Goal: Task Accomplishment & Management: Use online tool/utility

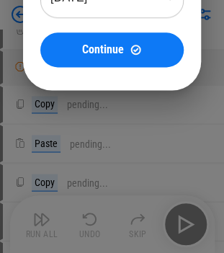
scroll to position [216, 0]
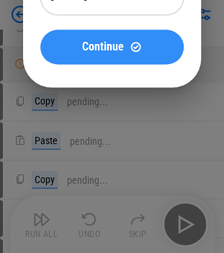
click at [115, 50] on span "Continue" at bounding box center [103, 47] width 42 height 12
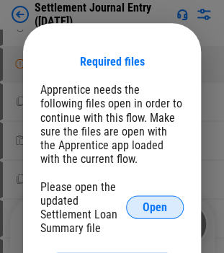
click at [155, 197] on button "Open" at bounding box center [155, 206] width 58 height 23
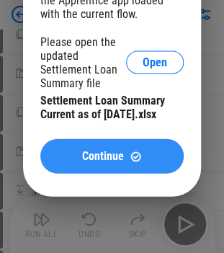
click at [86, 160] on span "Continue" at bounding box center [103, 156] width 42 height 12
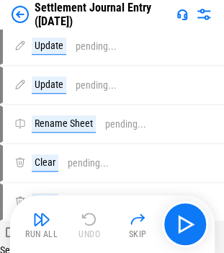
scroll to position [0, 0]
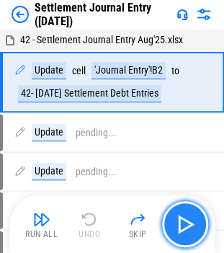
click at [187, 219] on img "button" at bounding box center [184, 223] width 23 height 23
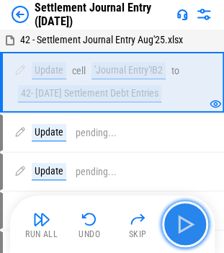
click at [187, 219] on img "button" at bounding box center [184, 223] width 23 height 23
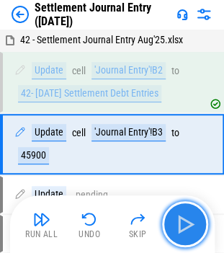
click at [187, 219] on img "button" at bounding box center [184, 223] width 23 height 23
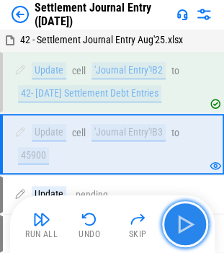
click at [187, 219] on img "button" at bounding box center [184, 223] width 23 height 23
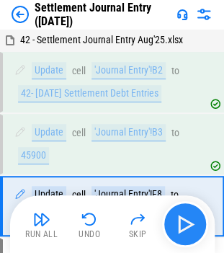
scroll to position [78, 0]
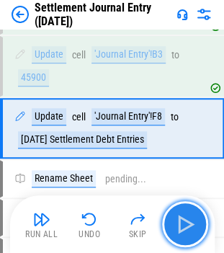
click at [187, 219] on img "button" at bounding box center [184, 223] width 23 height 23
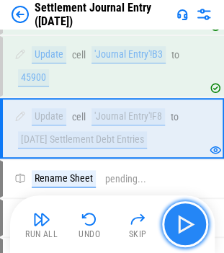
click at [187, 219] on img "button" at bounding box center [184, 223] width 23 height 23
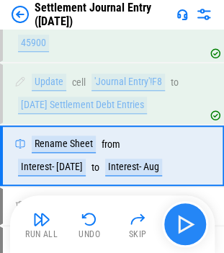
scroll to position [140, 0]
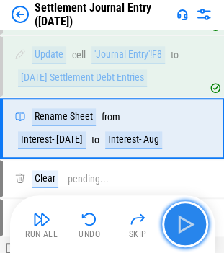
click at [187, 219] on img "button" at bounding box center [184, 223] width 23 height 23
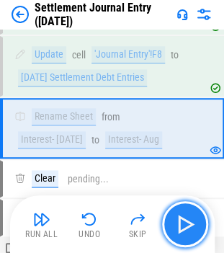
click at [187, 219] on img "button" at bounding box center [184, 223] width 23 height 23
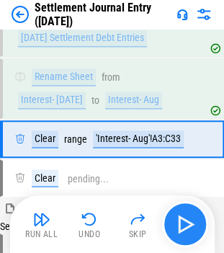
scroll to position [189, 0]
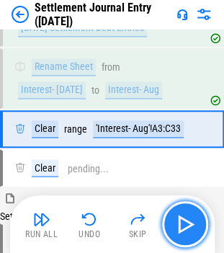
click at [187, 219] on img "button" at bounding box center [184, 223] width 23 height 23
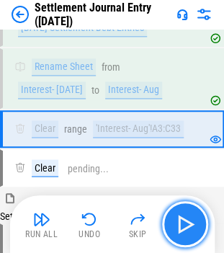
click at [187, 219] on img "button" at bounding box center [184, 223] width 23 height 23
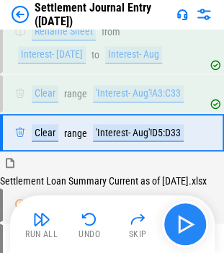
scroll to position [228, 0]
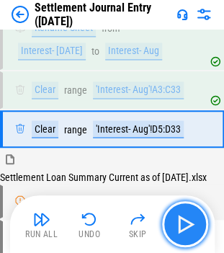
click at [187, 219] on img "button" at bounding box center [184, 223] width 23 height 23
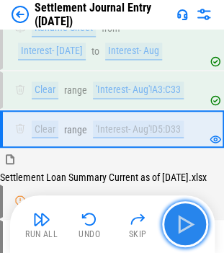
click at [187, 219] on img "button" at bounding box center [184, 223] width 23 height 23
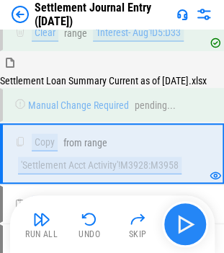
scroll to position [350, 0]
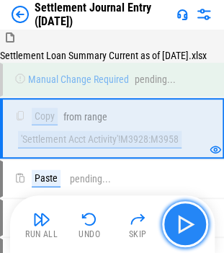
click at [180, 220] on img "button" at bounding box center [184, 223] width 23 height 23
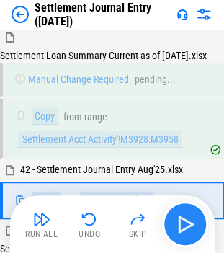
scroll to position [421, 0]
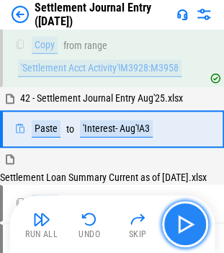
click at [180, 220] on img "button" at bounding box center [184, 223] width 23 height 23
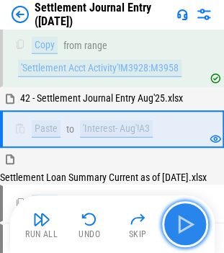
click at [180, 220] on img "button" at bounding box center [184, 223] width 23 height 23
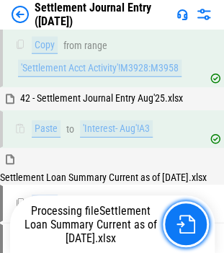
click at [180, 220] on img "button" at bounding box center [185, 223] width 19 height 19
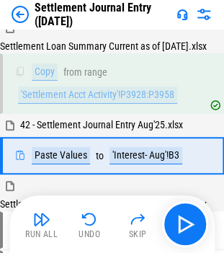
scroll to position [557, 0]
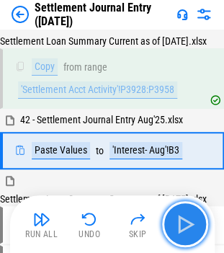
click at [181, 220] on img "button" at bounding box center [184, 223] width 23 height 23
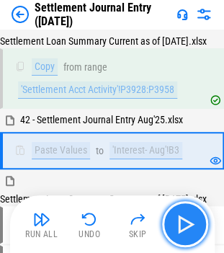
click at [181, 220] on img "button" at bounding box center [184, 223] width 23 height 23
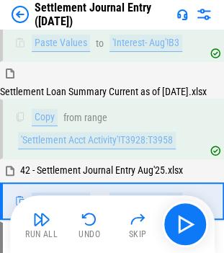
scroll to position [714, 0]
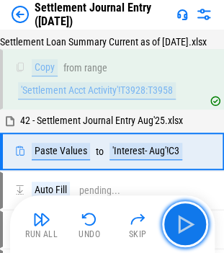
click at [183, 228] on img "button" at bounding box center [184, 223] width 23 height 23
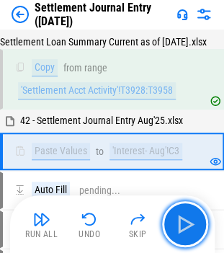
click at [184, 228] on img "button" at bounding box center [184, 223] width 23 height 23
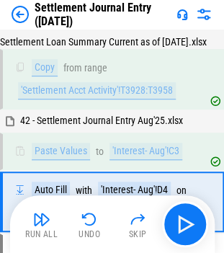
scroll to position [786, 0]
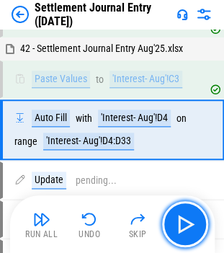
click at [184, 228] on img "button" at bounding box center [184, 223] width 23 height 23
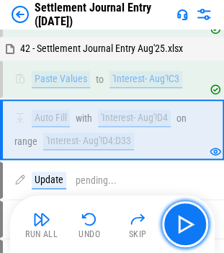
click at [184, 228] on img "button" at bounding box center [184, 223] width 23 height 23
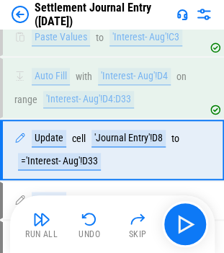
scroll to position [847, 0]
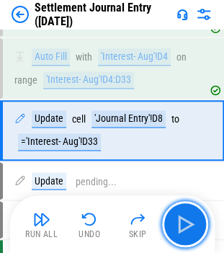
click at [184, 228] on img "button" at bounding box center [184, 223] width 23 height 23
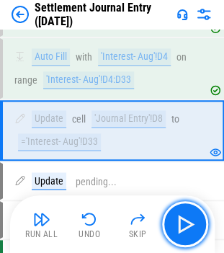
click at [184, 228] on img "button" at bounding box center [184, 223] width 23 height 23
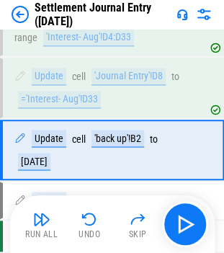
scroll to position [908, 0]
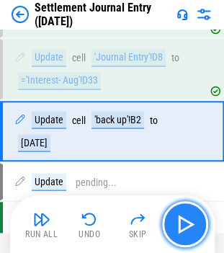
click at [192, 218] on img "button" at bounding box center [184, 223] width 23 height 23
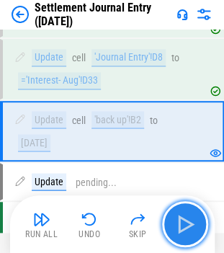
click at [192, 218] on img "button" at bounding box center [184, 223] width 23 height 23
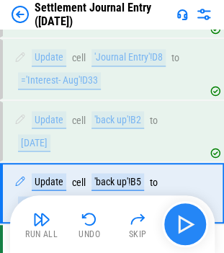
scroll to position [970, 0]
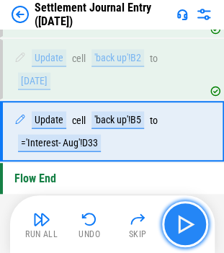
click at [192, 218] on img "button" at bounding box center [184, 223] width 23 height 23
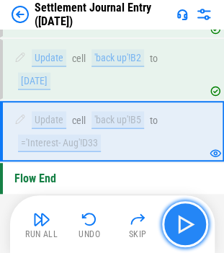
click at [192, 218] on img "button" at bounding box center [184, 223] width 23 height 23
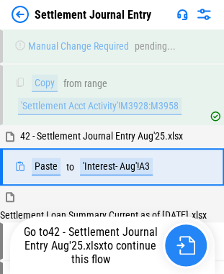
scroll to position [410, 0]
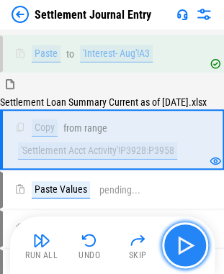
click at [180, 242] on img "button" at bounding box center [184, 245] width 23 height 23
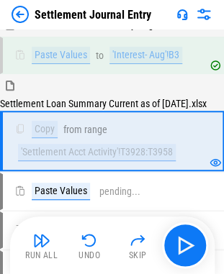
scroll to position [653, 0]
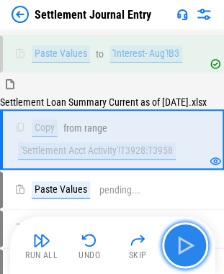
click at [181, 242] on img "button" at bounding box center [184, 245] width 23 height 23
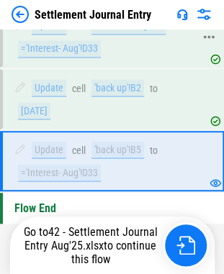
scroll to position [956, 0]
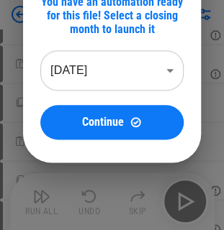
scroll to position [144, 0]
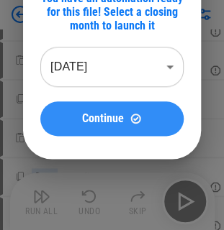
click at [108, 122] on span "Continue" at bounding box center [103, 119] width 42 height 12
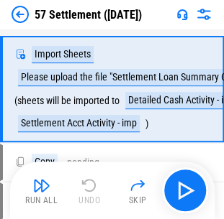
scroll to position [0, 0]
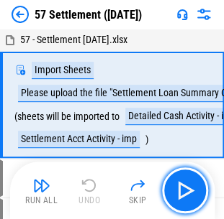
click at [181, 188] on img "button" at bounding box center [184, 190] width 23 height 23
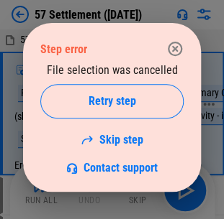
click at [128, 90] on button "Retry step" at bounding box center [111, 101] width 143 height 35
click at [152, 96] on div "Retry step" at bounding box center [111, 102] width 107 height 12
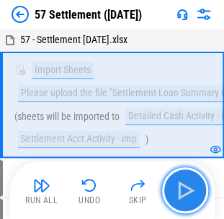
click at [184, 191] on img "button" at bounding box center [184, 190] width 23 height 23
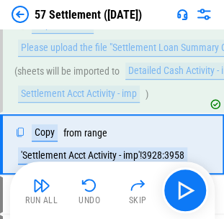
scroll to position [79, 0]
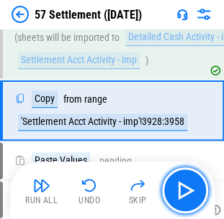
click at [183, 191] on img "button" at bounding box center [184, 190] width 23 height 23
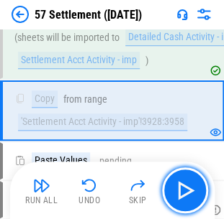
click at [183, 191] on img "button" at bounding box center [184, 190] width 23 height 23
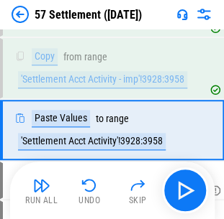
scroll to position [140, 0]
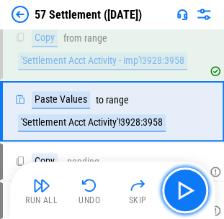
click at [183, 191] on img "button" at bounding box center [184, 190] width 23 height 23
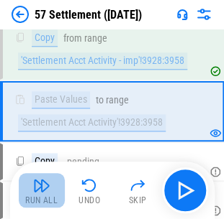
click at [40, 190] on img "button" at bounding box center [41, 185] width 17 height 17
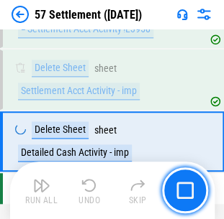
scroll to position [855, 0]
